Goal: Book appointment/travel/reservation

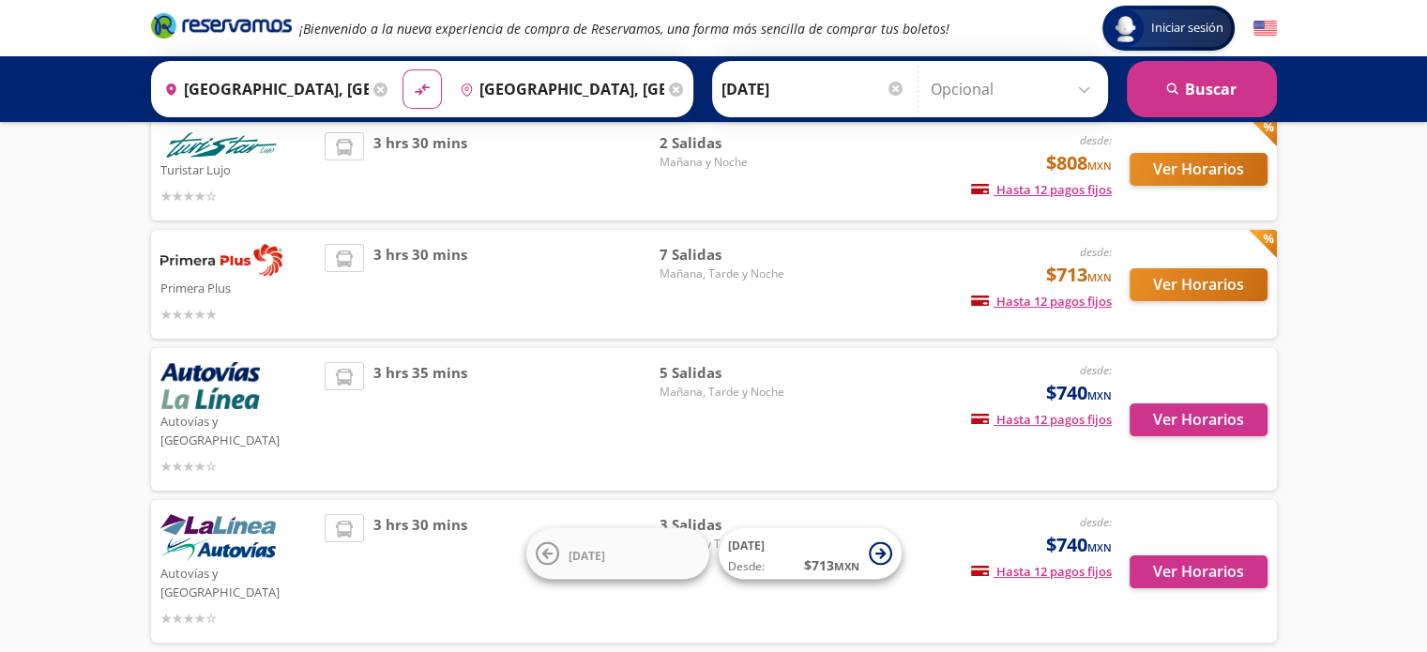
scroll to position [281, 0]
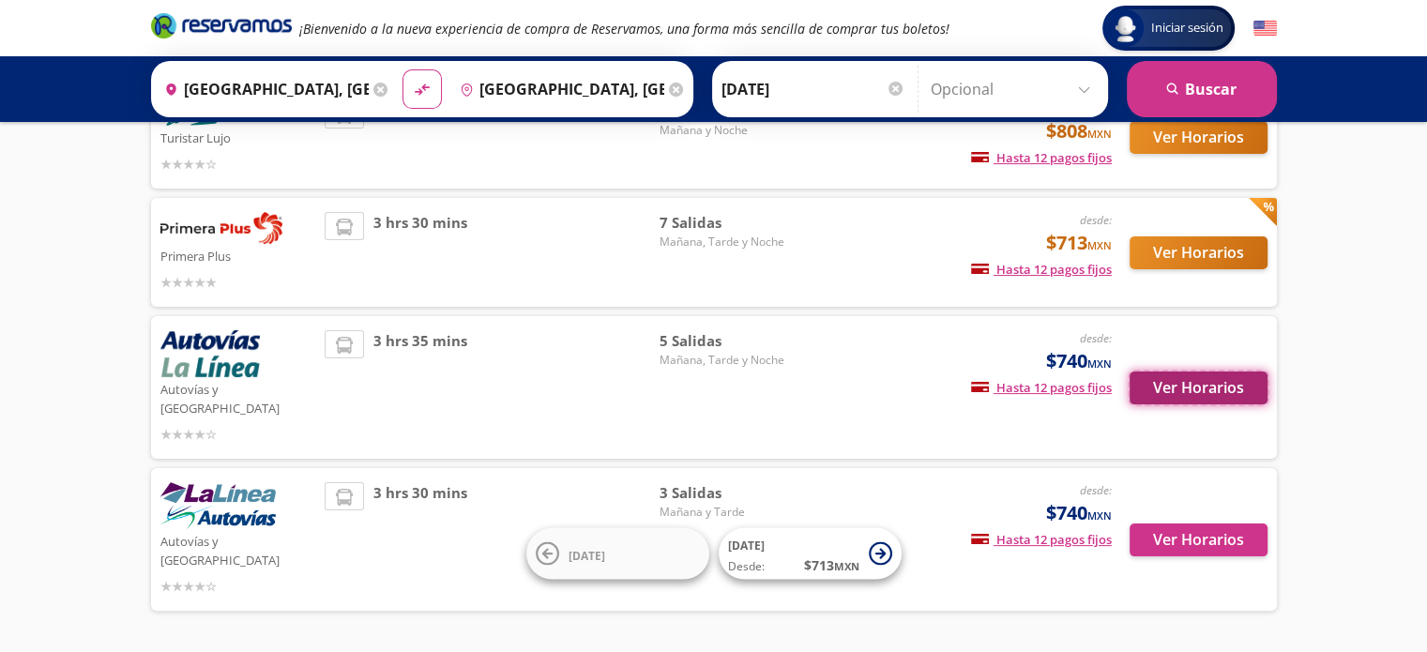
click at [1238, 388] on button "Ver Horarios" at bounding box center [1199, 388] width 138 height 33
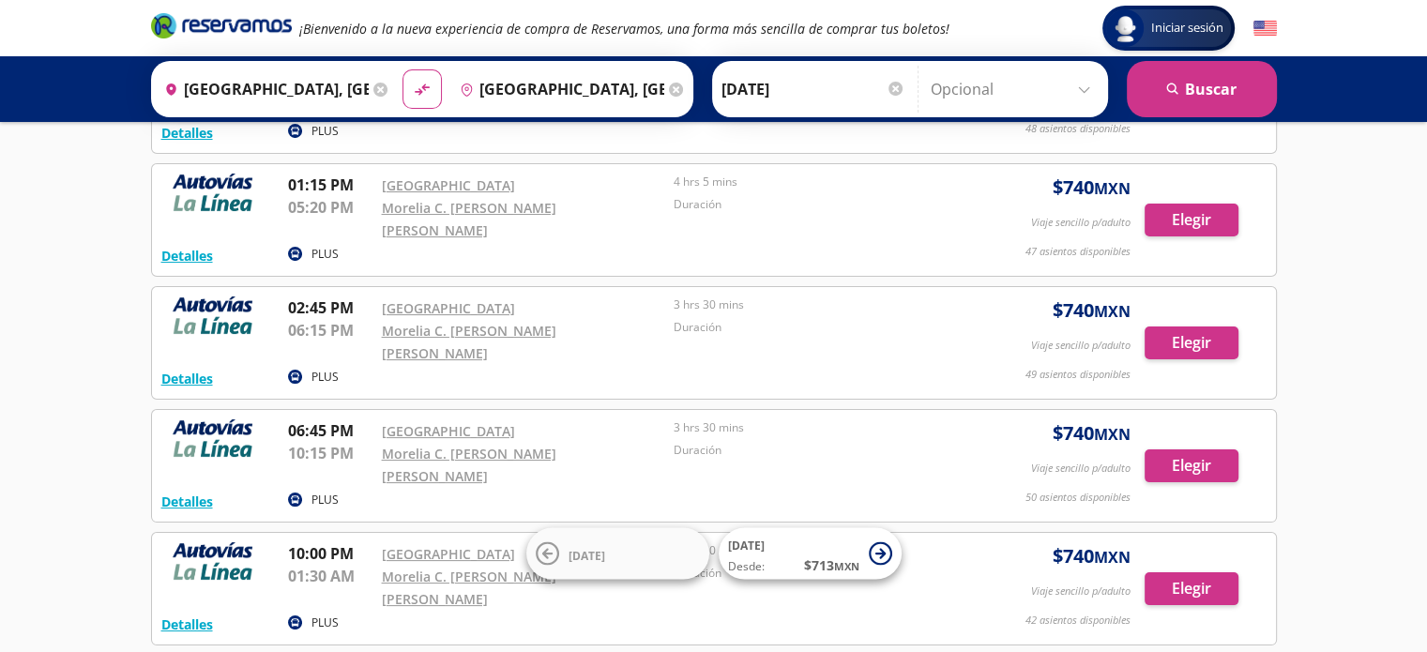
scroll to position [151, 0]
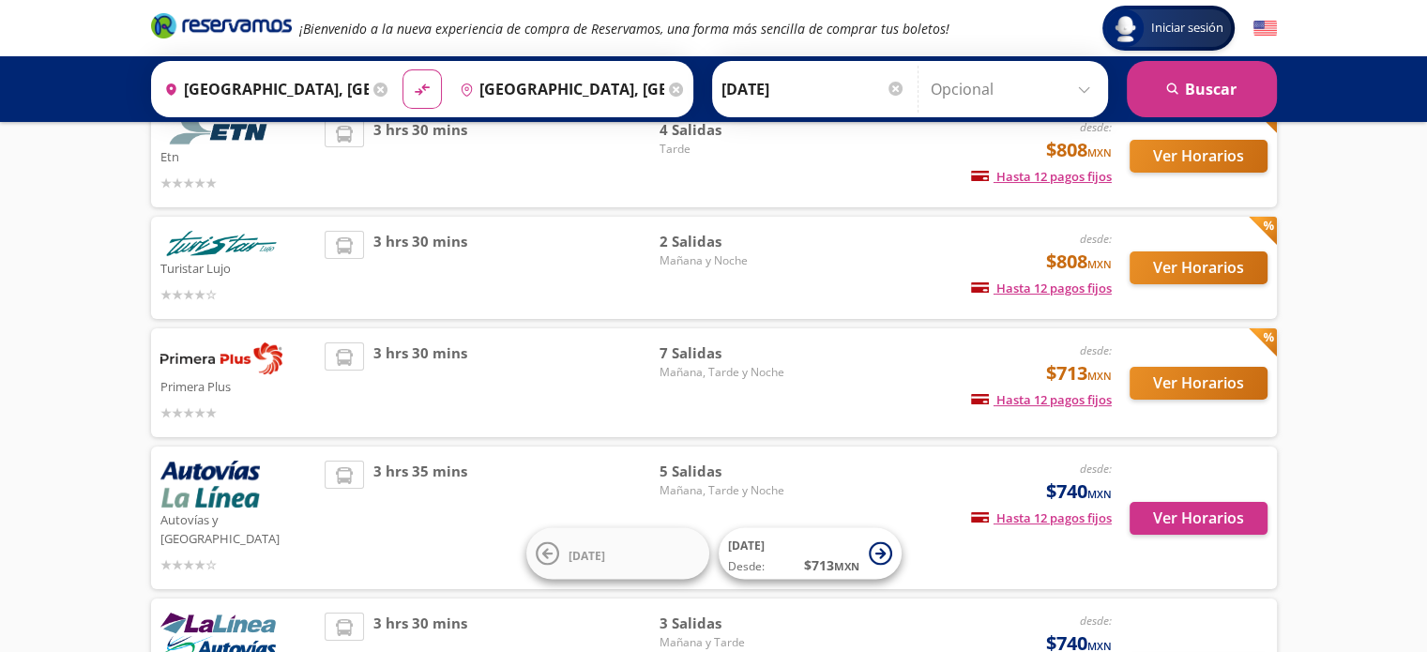
scroll to position [281, 0]
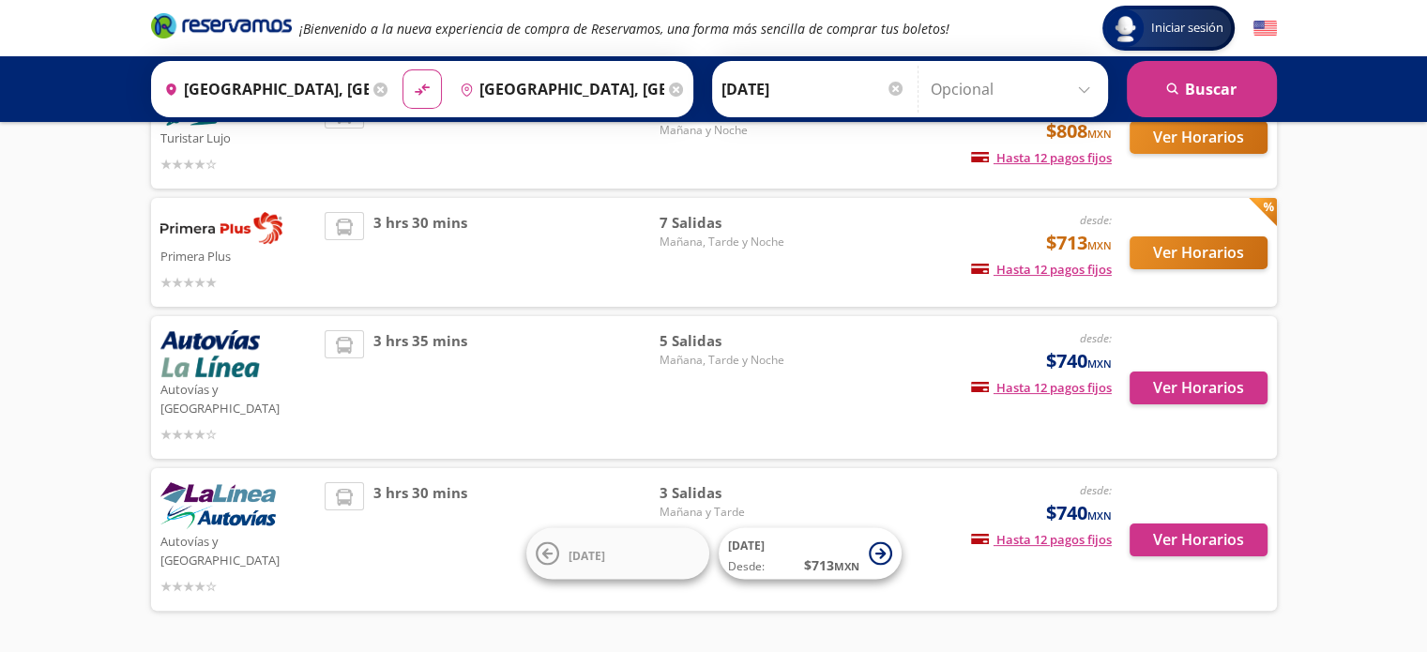
click at [1186, 484] on div "Ver Horarios" at bounding box center [1190, 539] width 156 height 114
click at [1186, 524] on button "Ver Horarios" at bounding box center [1199, 540] width 138 height 33
